Goal: Information Seeking & Learning: Learn about a topic

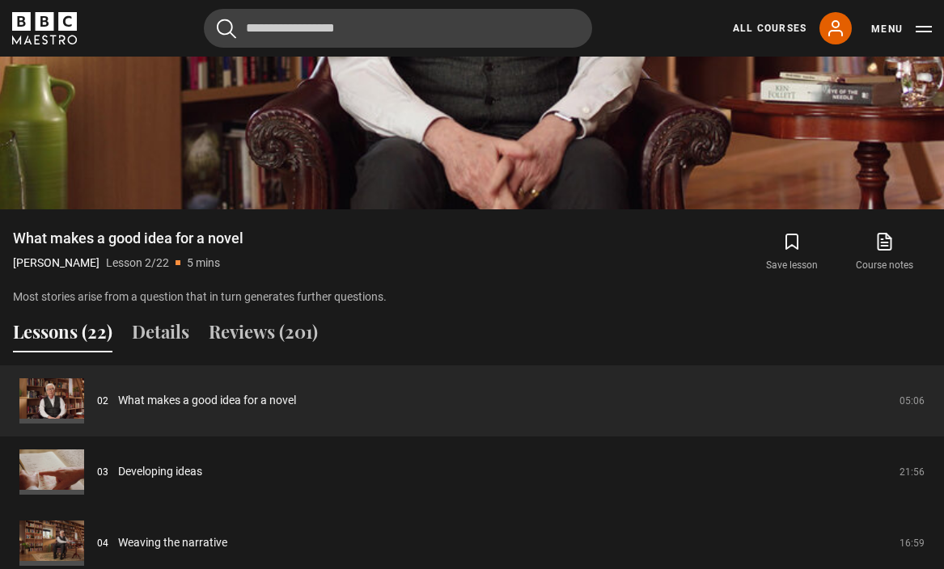
scroll to position [1121, 0]
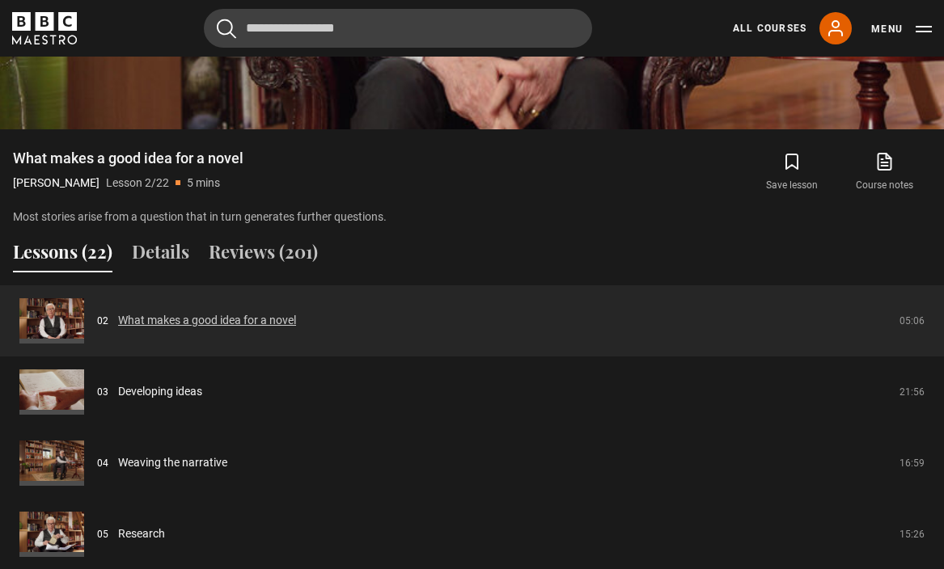
click at [296, 312] on link "What makes a good idea for a novel" at bounding box center [207, 320] width 178 height 17
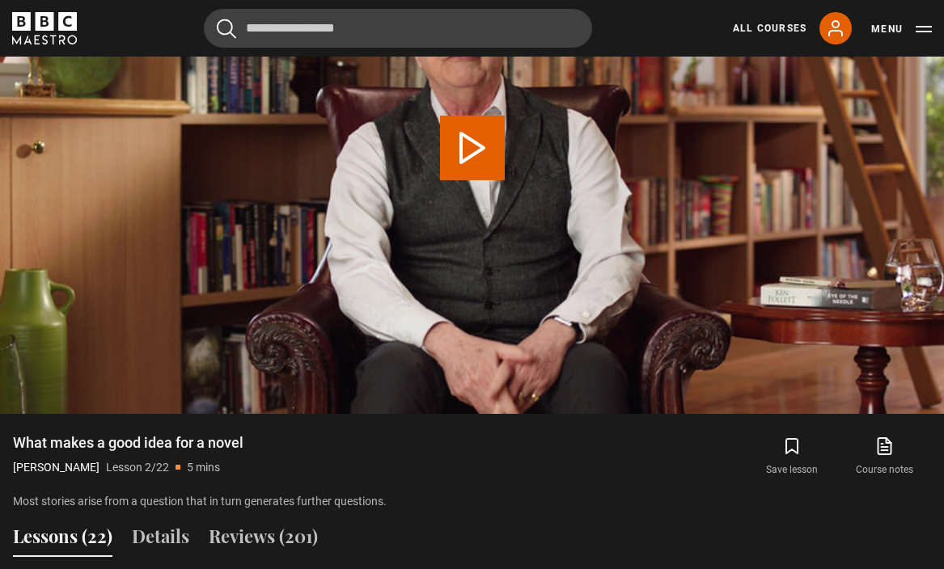
scroll to position [584, 0]
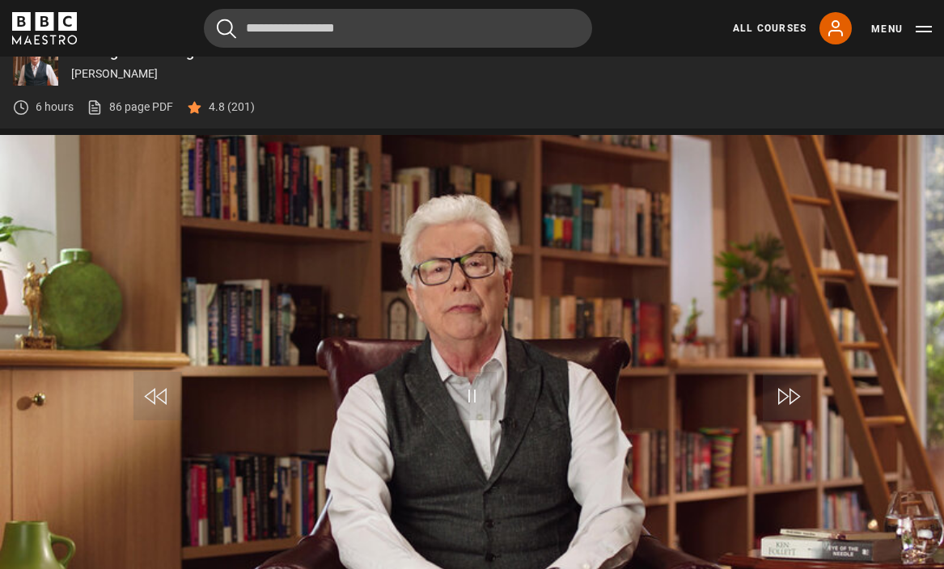
click at [477, 410] on span "Video Player" at bounding box center [472, 396] width 49 height 49
click at [452, 383] on span "Video Player" at bounding box center [472, 396] width 49 height 49
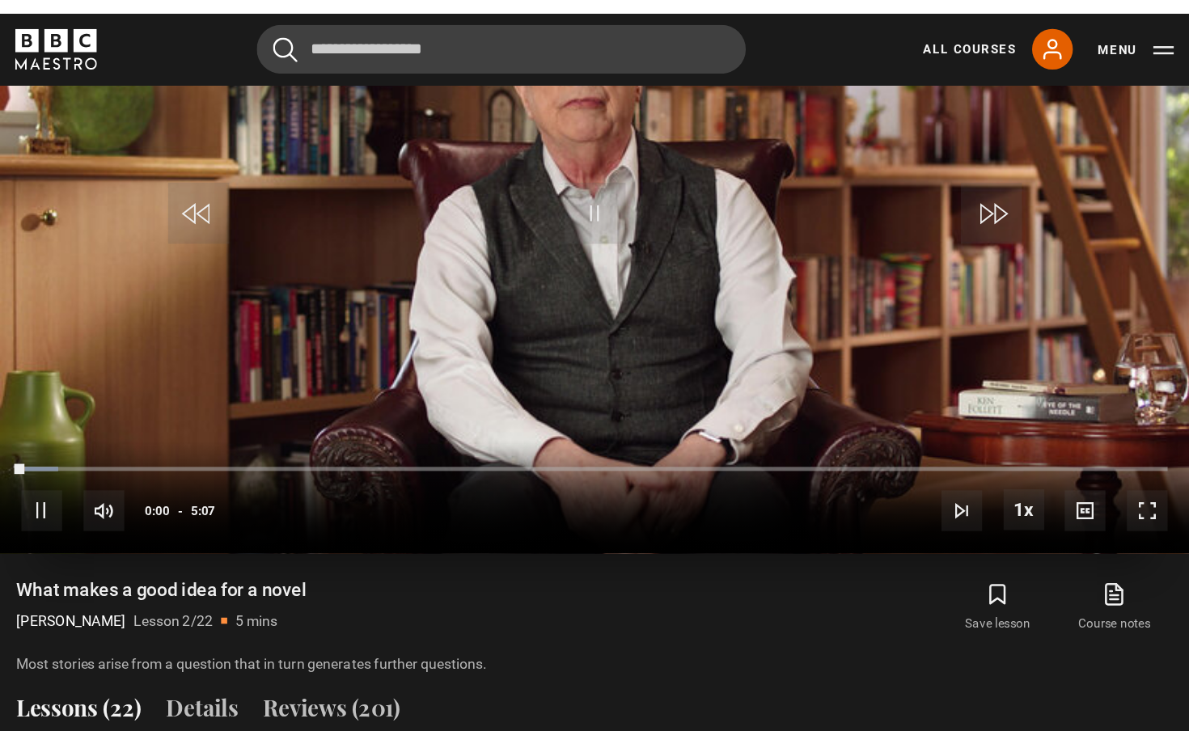
scroll to position [840, 0]
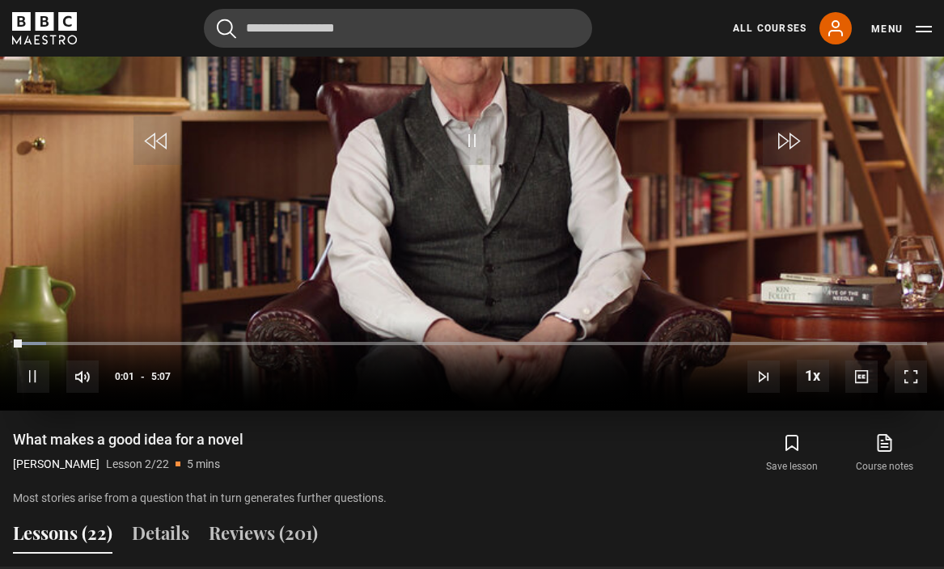
click at [901, 373] on span "Video Player" at bounding box center [911, 377] width 32 height 32
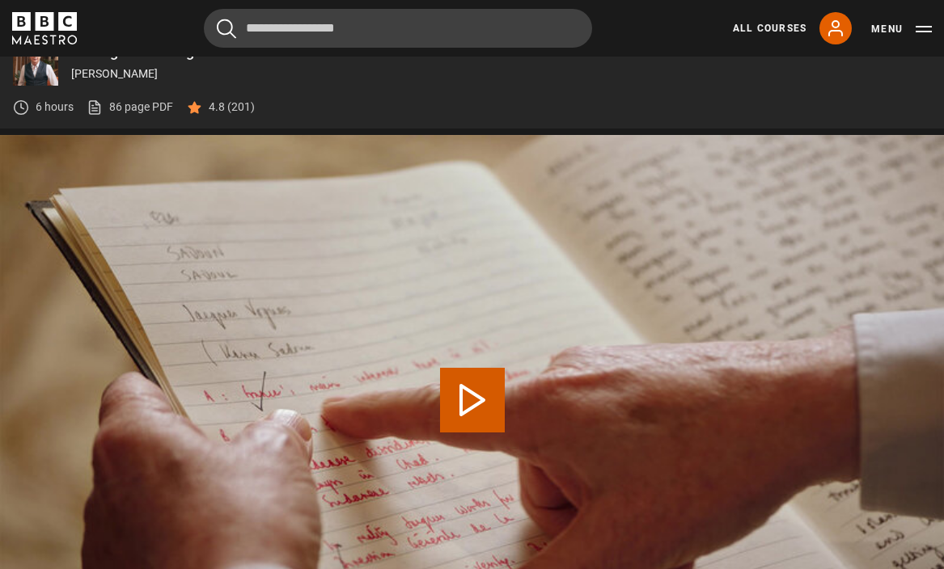
click at [434, 382] on video "Video Player" at bounding box center [472, 400] width 944 height 531
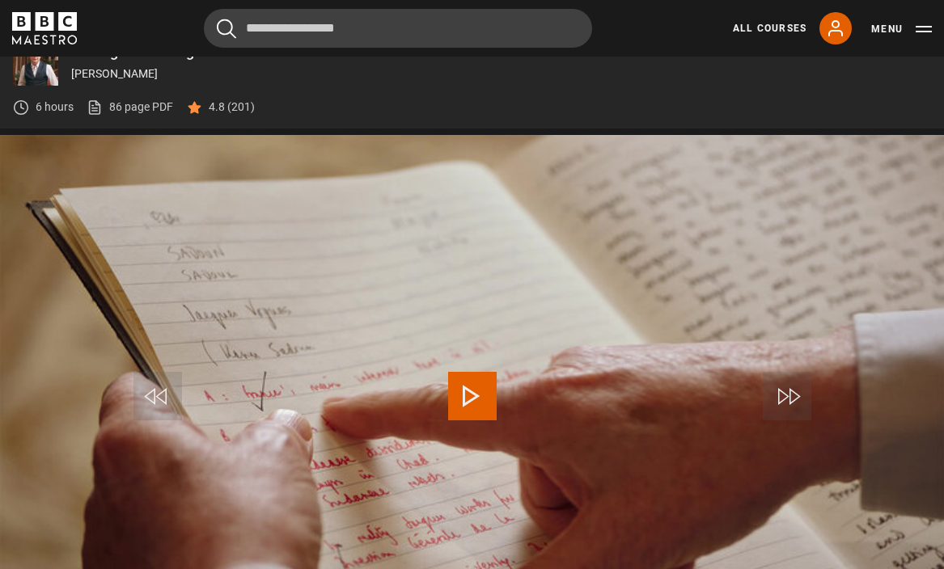
click at [487, 399] on span "Video Player" at bounding box center [472, 396] width 49 height 49
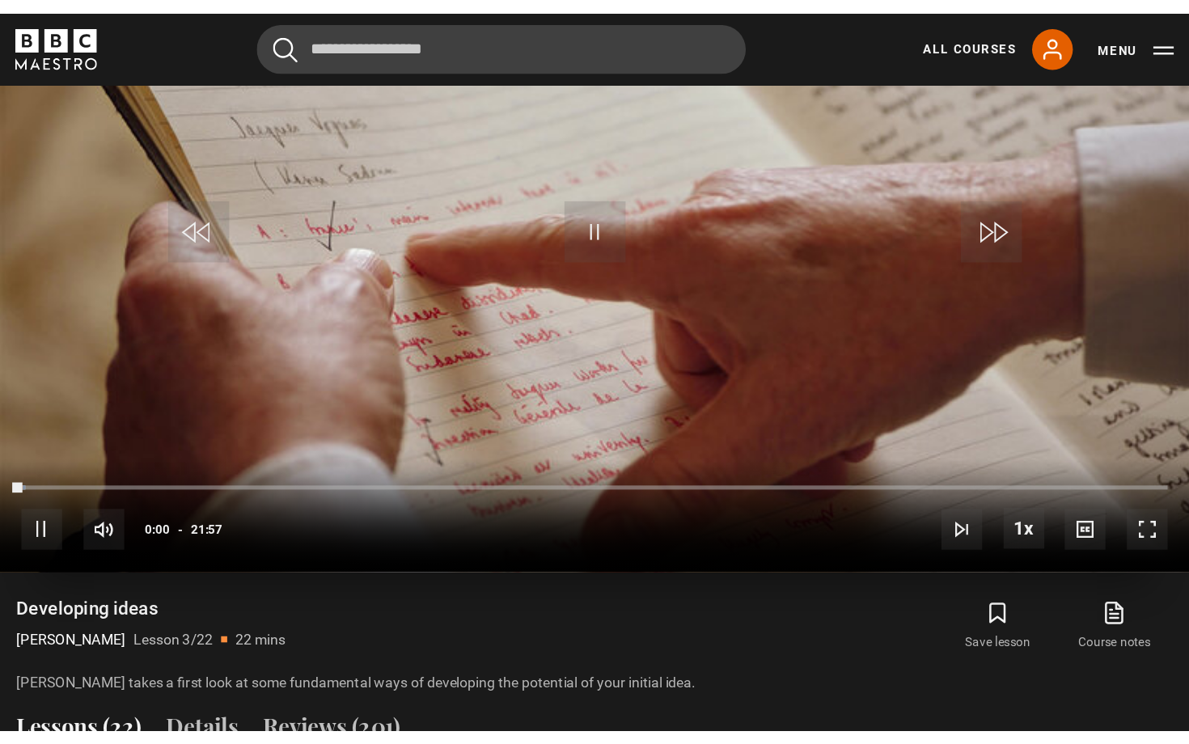
scroll to position [861, 0]
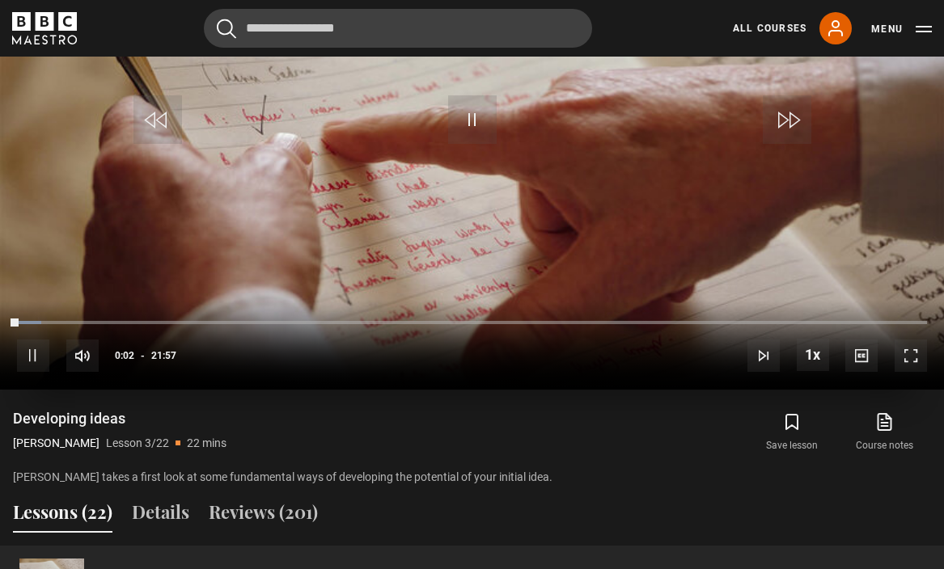
click at [924, 365] on span "Video Player" at bounding box center [911, 356] width 32 height 32
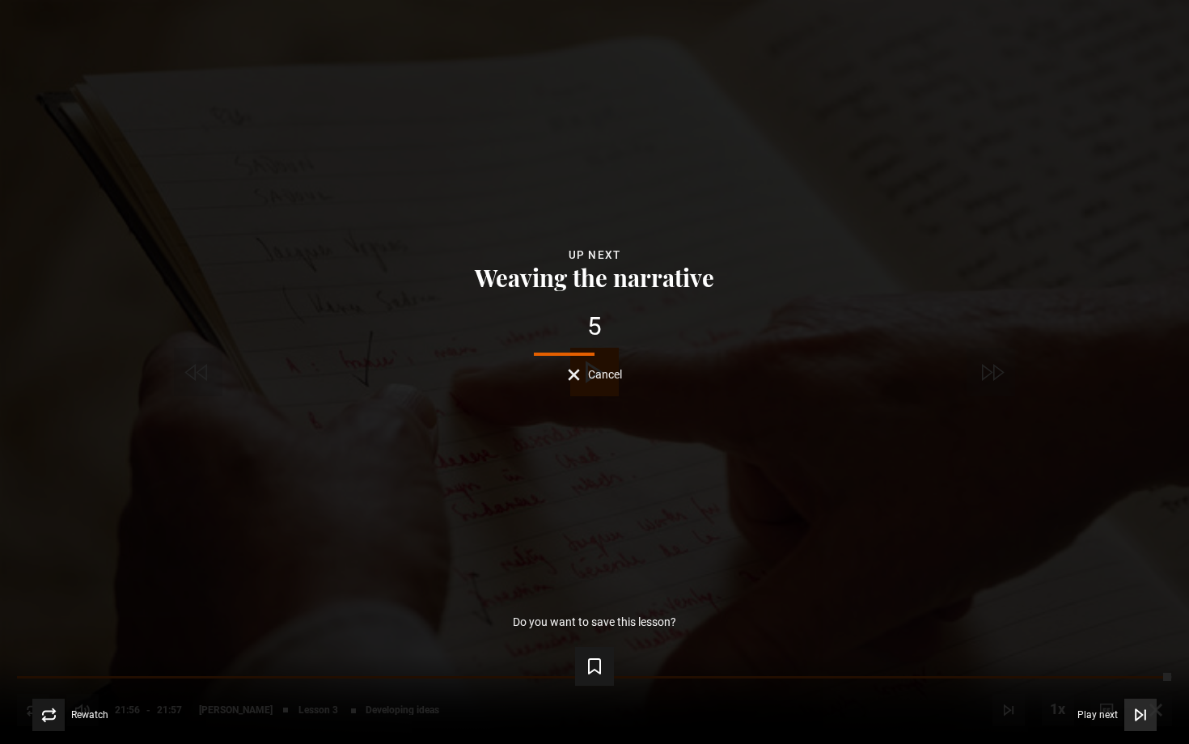
click at [943, 569] on button "Play next Play next" at bounding box center [1116, 715] width 79 height 32
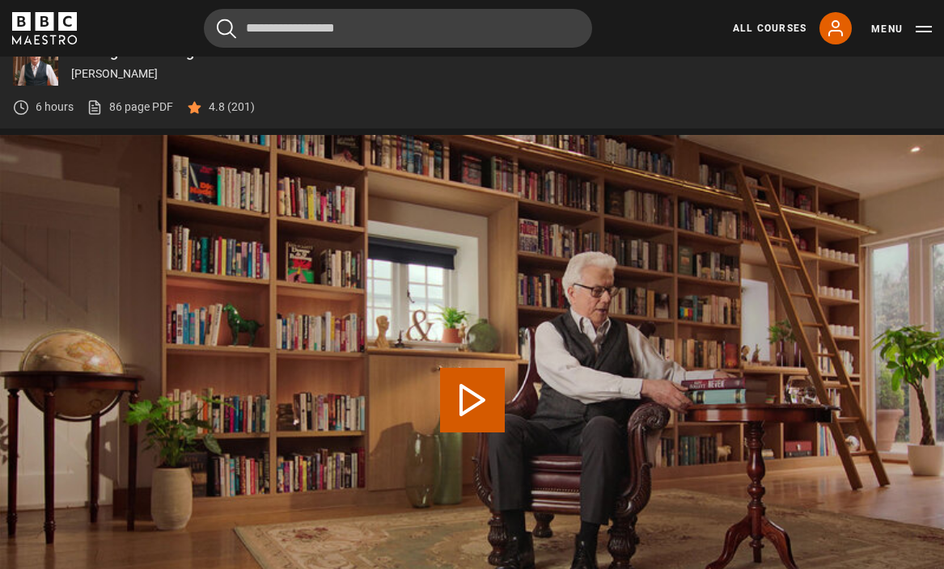
click at [678, 357] on video "Video Player" at bounding box center [472, 400] width 944 height 531
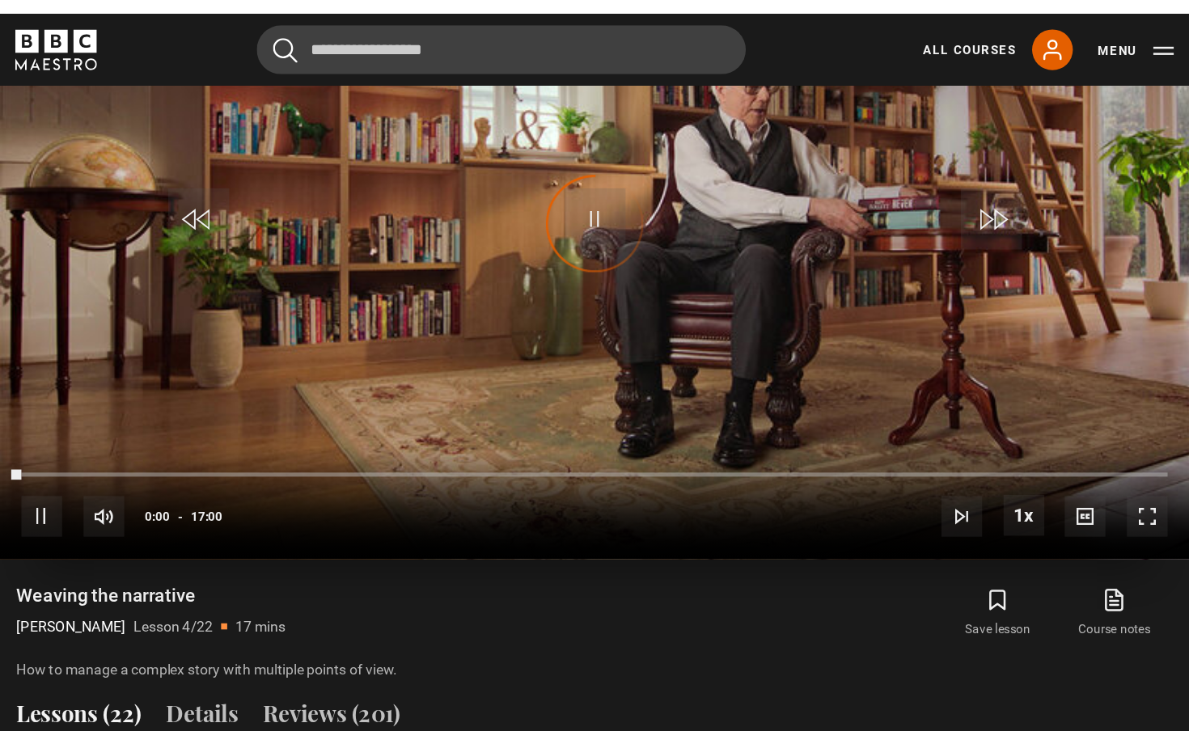
scroll to position [854, 0]
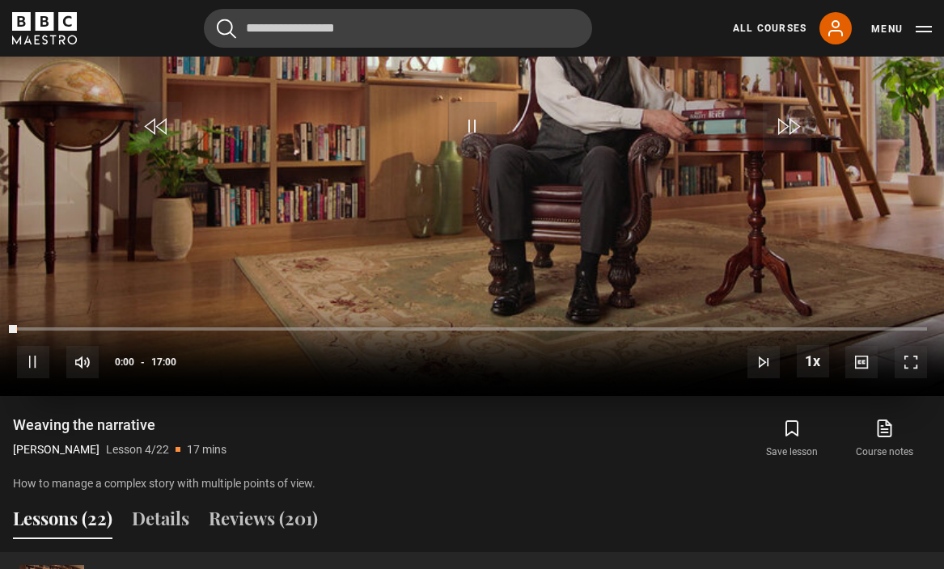
click at [902, 363] on span "Video Player" at bounding box center [911, 362] width 32 height 32
